Goal: Task Accomplishment & Management: Use online tool/utility

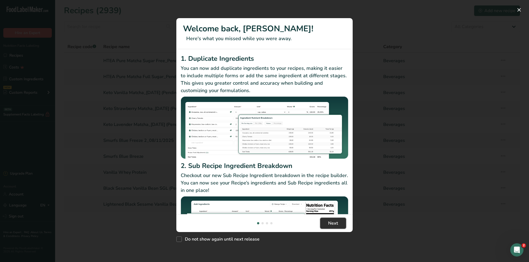
click at [332, 224] on span "Next" at bounding box center [333, 223] width 10 height 7
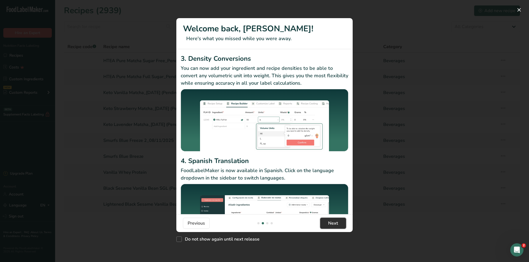
click at [332, 224] on span "Next" at bounding box center [333, 223] width 10 height 7
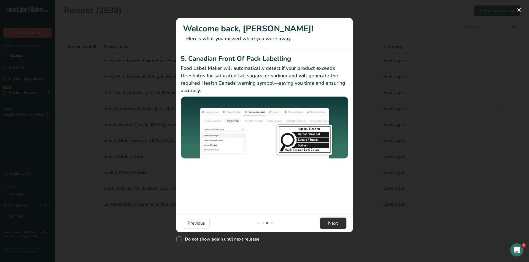
click at [332, 224] on span "Next" at bounding box center [333, 223] width 10 height 7
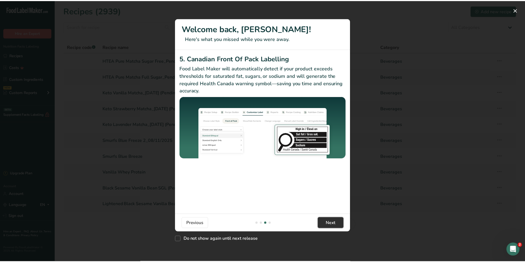
scroll to position [0, 529]
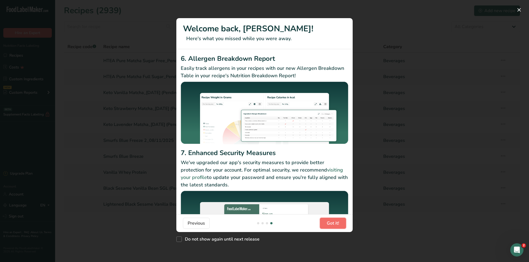
click at [332, 224] on span "Got it!" at bounding box center [333, 223] width 12 height 7
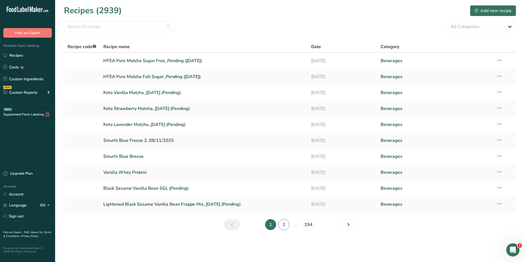
click at [281, 224] on link "2" at bounding box center [283, 225] width 11 height 11
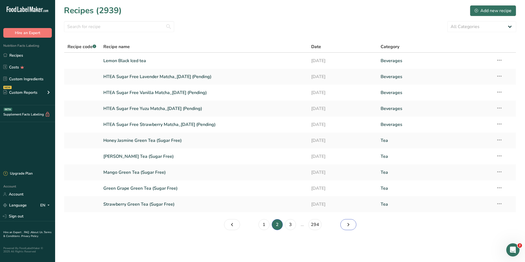
click at [346, 227] on icon "Page 3." at bounding box center [348, 225] width 7 height 10
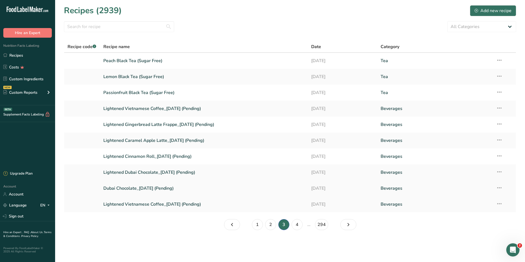
click at [164, 191] on link "Dubai Chocolate_[DATE] (Pending)" at bounding box center [203, 189] width 201 height 12
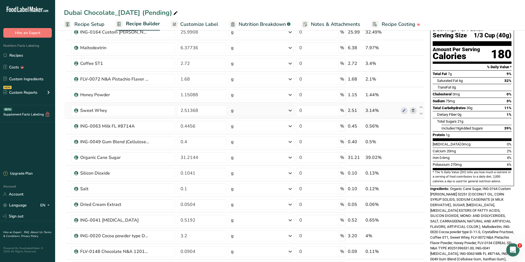
scroll to position [55, 0]
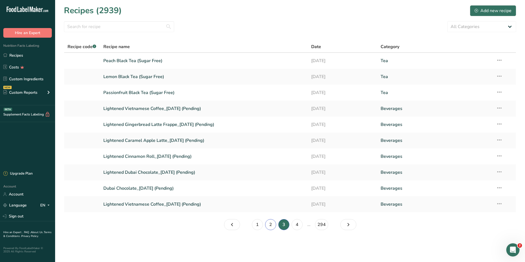
click at [270, 226] on link "2" at bounding box center [270, 225] width 11 height 11
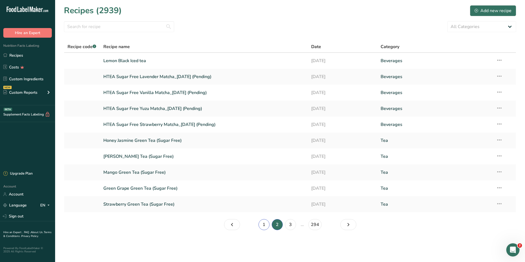
click at [259, 222] on link "1" at bounding box center [263, 225] width 11 height 11
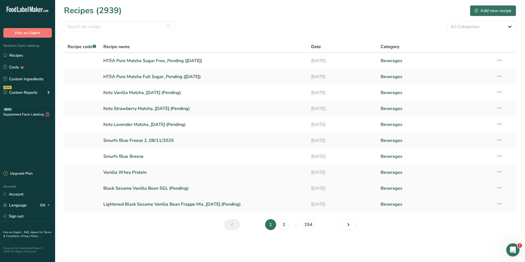
click at [183, 188] on link "Black Sesame Vanilla Bean SGL (Pending)" at bounding box center [203, 189] width 201 height 12
